Goal: Use online tool/utility: Utilize a website feature to perform a specific function

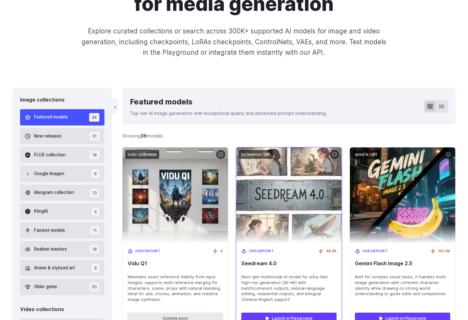
scroll to position [98, 0]
click at [292, 199] on img at bounding box center [289, 195] width 116 height 105
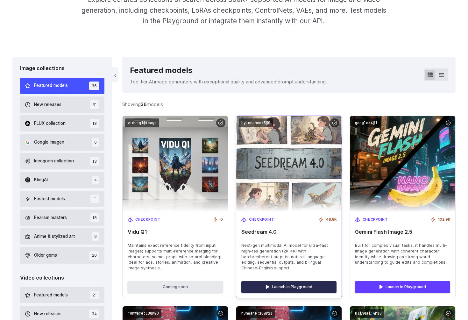
scroll to position [163, 0]
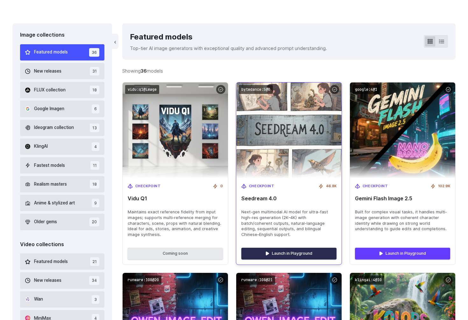
click at [287, 251] on link "Launch in Playground" at bounding box center [289, 253] width 95 height 11
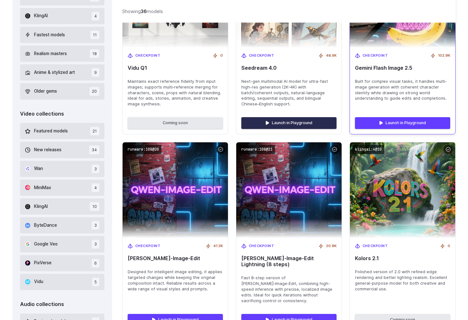
scroll to position [325, 0]
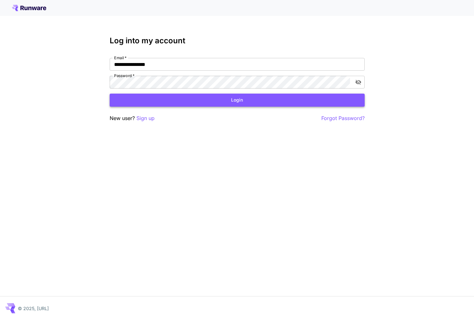
click at [234, 98] on button "Login" at bounding box center [237, 100] width 255 height 13
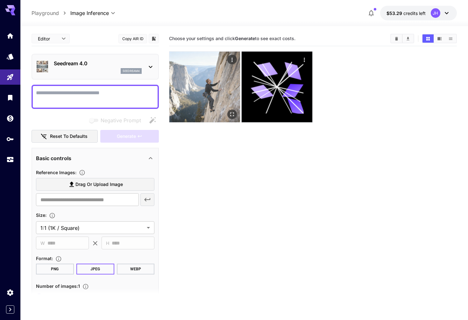
click at [207, 109] on img at bounding box center [205, 87] width 71 height 71
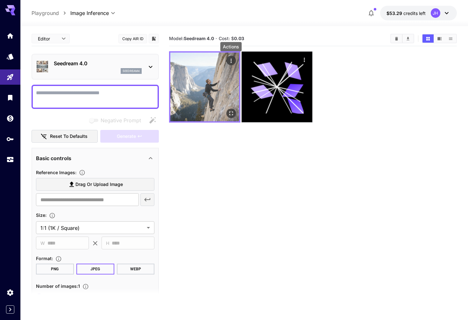
click at [230, 62] on icon "Actions" at bounding box center [231, 61] width 6 height 6
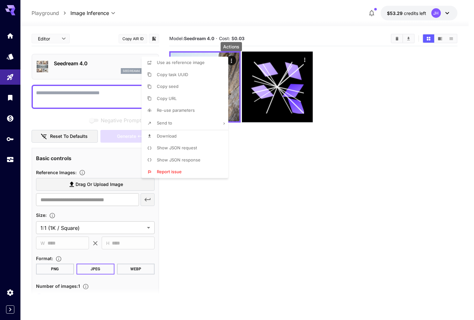
click at [177, 148] on span "Show JSON request" at bounding box center [177, 147] width 40 height 5
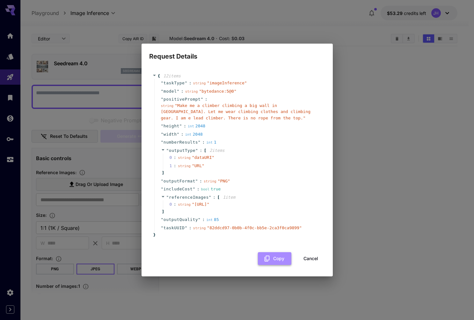
click at [277, 264] on button "Copy" at bounding box center [274, 258] width 33 height 13
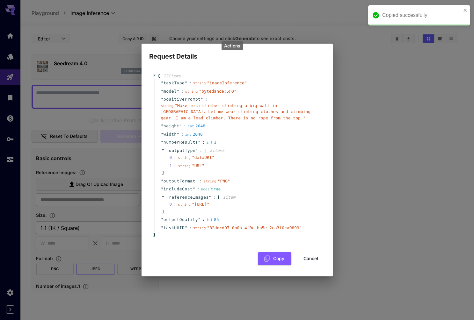
click at [314, 265] on button "Cancel" at bounding box center [310, 258] width 29 height 13
